Goal: Find specific page/section: Find specific page/section

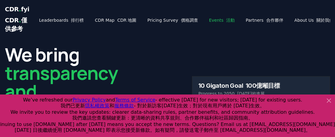
click at [226, 23] on font "活動" at bounding box center [230, 20] width 9 height 5
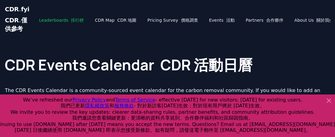
click at [71, 23] on font "排行榜" at bounding box center [77, 20] width 13 height 5
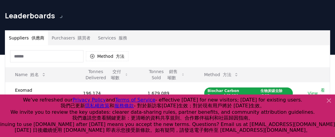
scroll to position [31, 0]
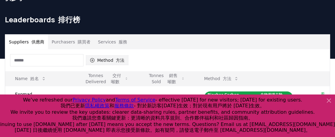
click at [115, 63] on font "button" at bounding box center [114, 60] width 3 height 5
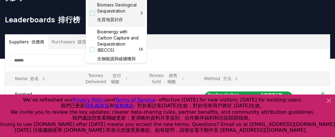
scroll to position [61, 0]
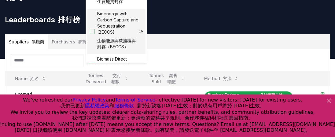
click at [131, 46] on font "生物能源與碳捕獲與封存（BECCS）" at bounding box center [118, 44] width 42 height 12
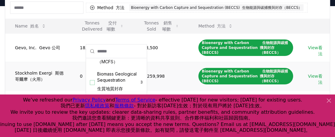
scroll to position [92, 0]
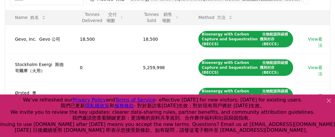
scroll to position [122, 0]
